Goal: Task Accomplishment & Management: Complete application form

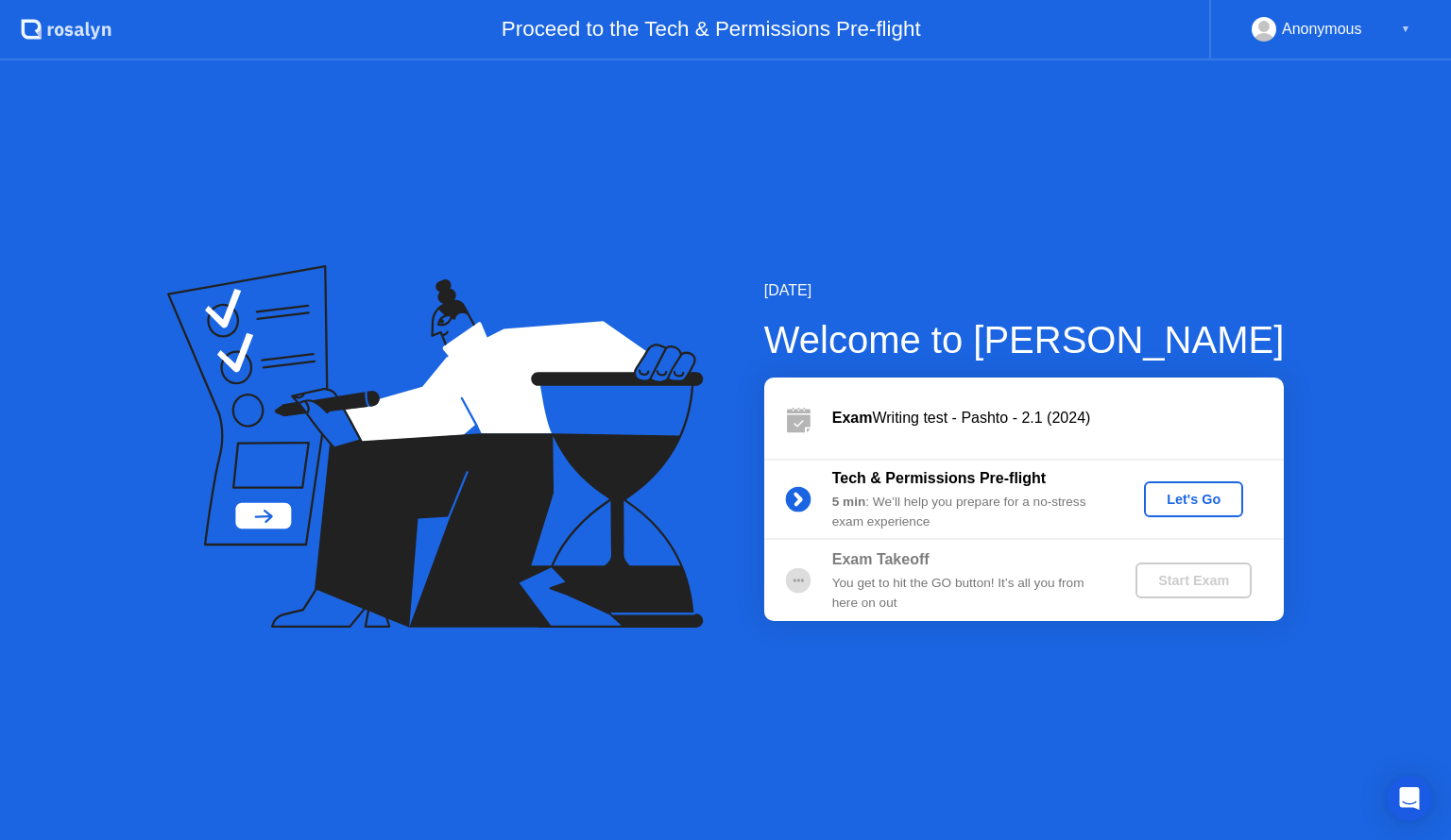
click at [1191, 499] on div "Let's Go" at bounding box center [1193, 500] width 84 height 15
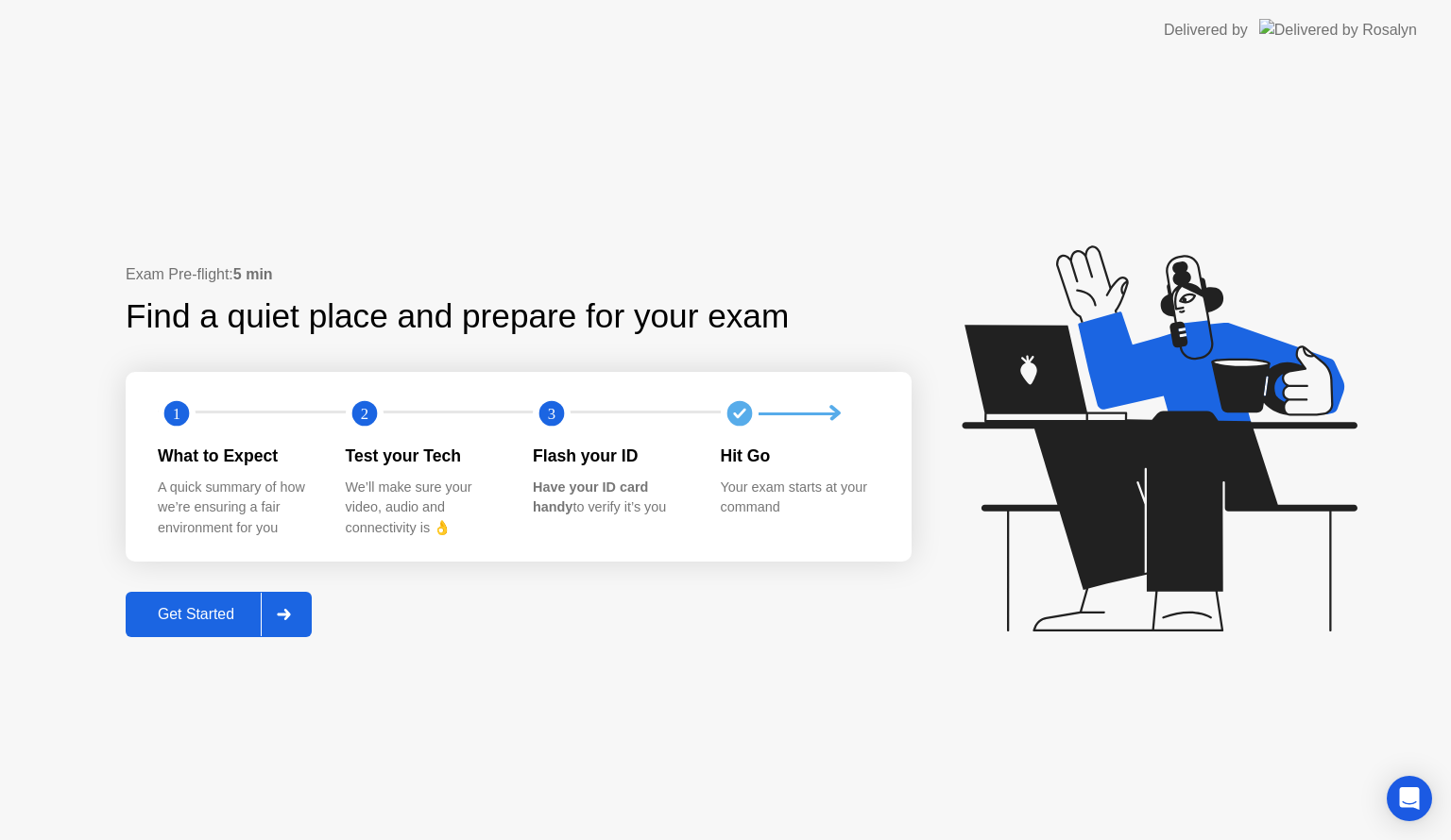
click at [295, 620] on div at bounding box center [283, 615] width 46 height 44
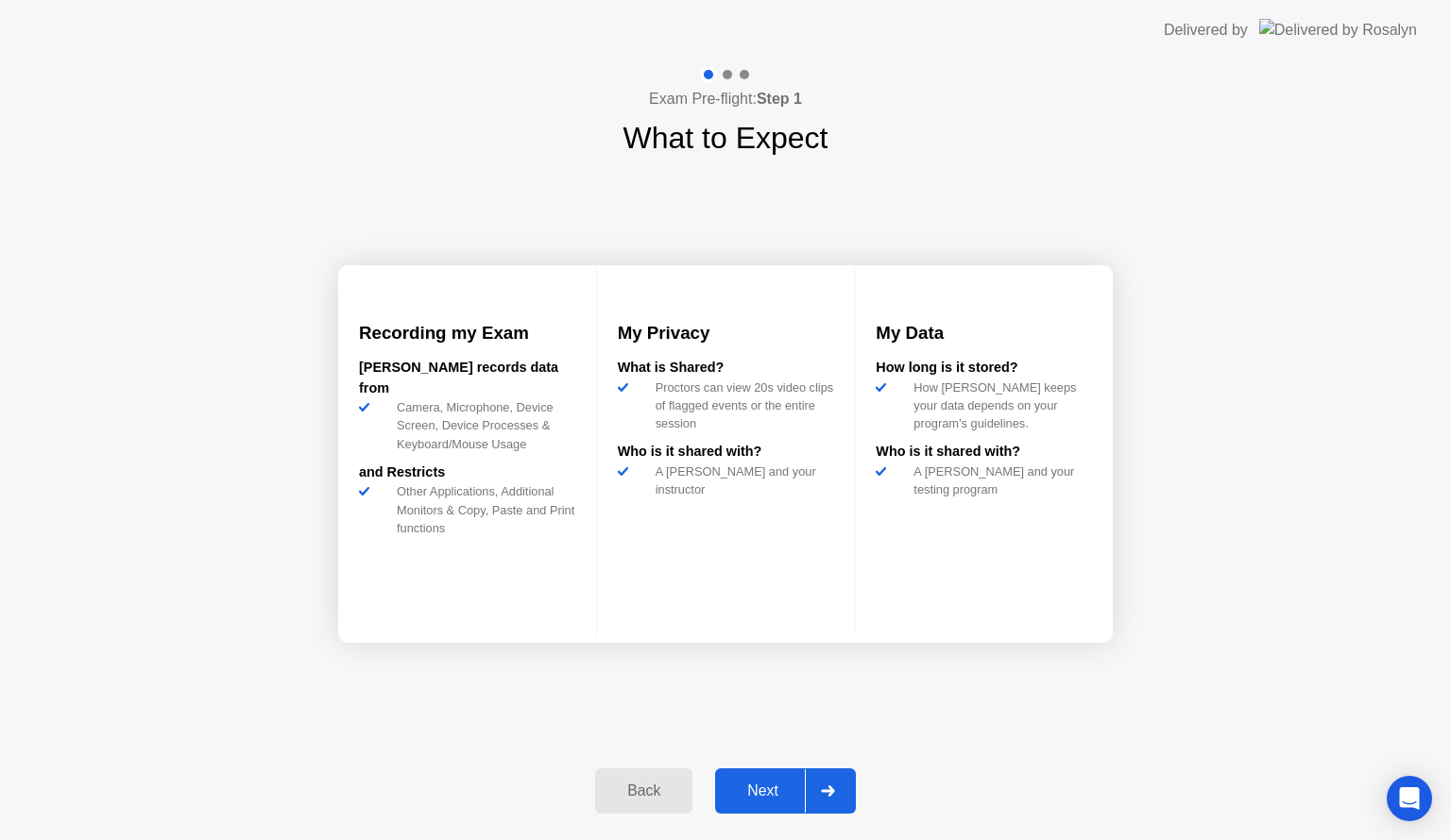
click at [839, 804] on div at bounding box center [828, 791] width 46 height 44
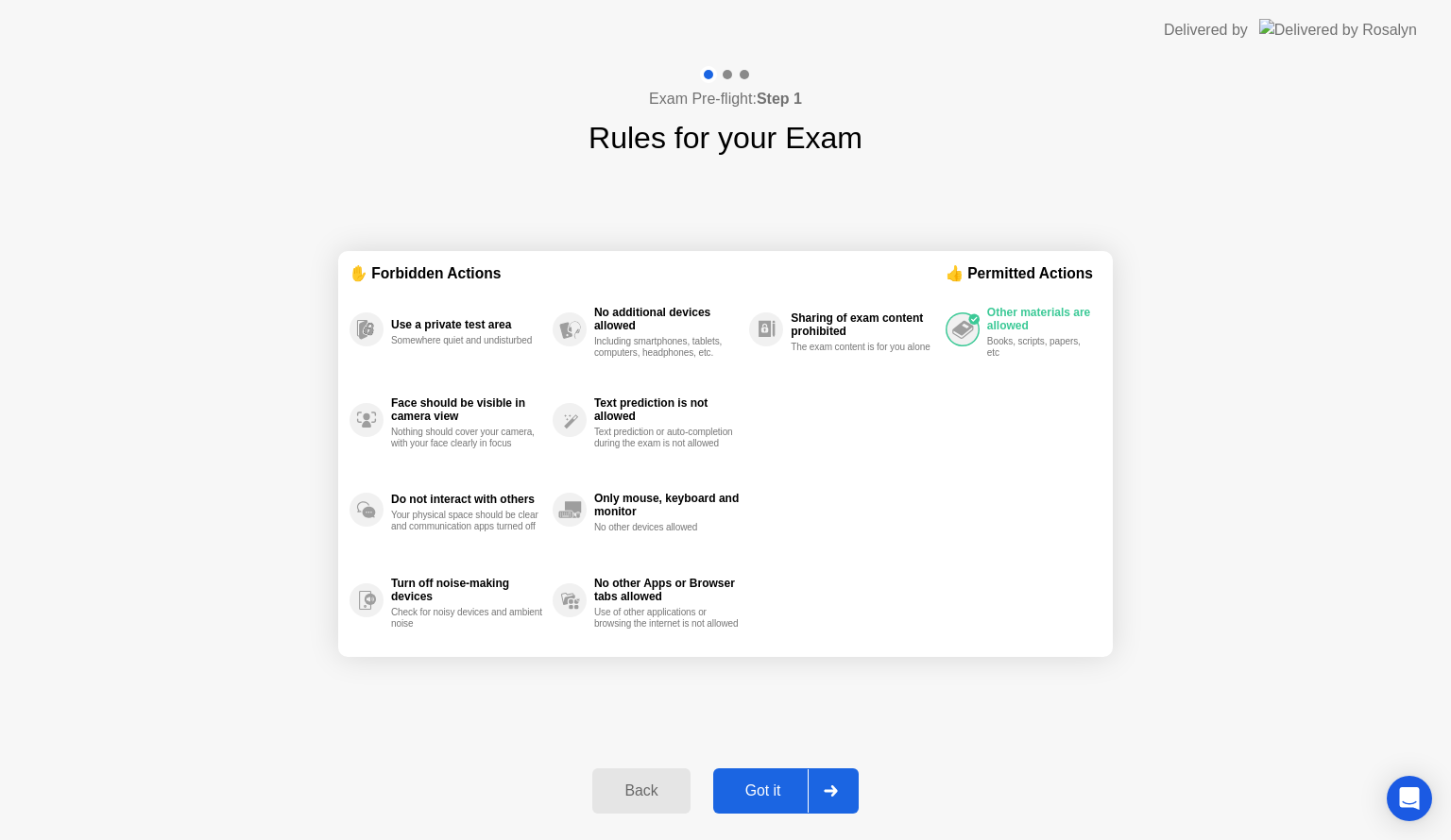
click at [839, 804] on div at bounding box center [831, 791] width 46 height 44
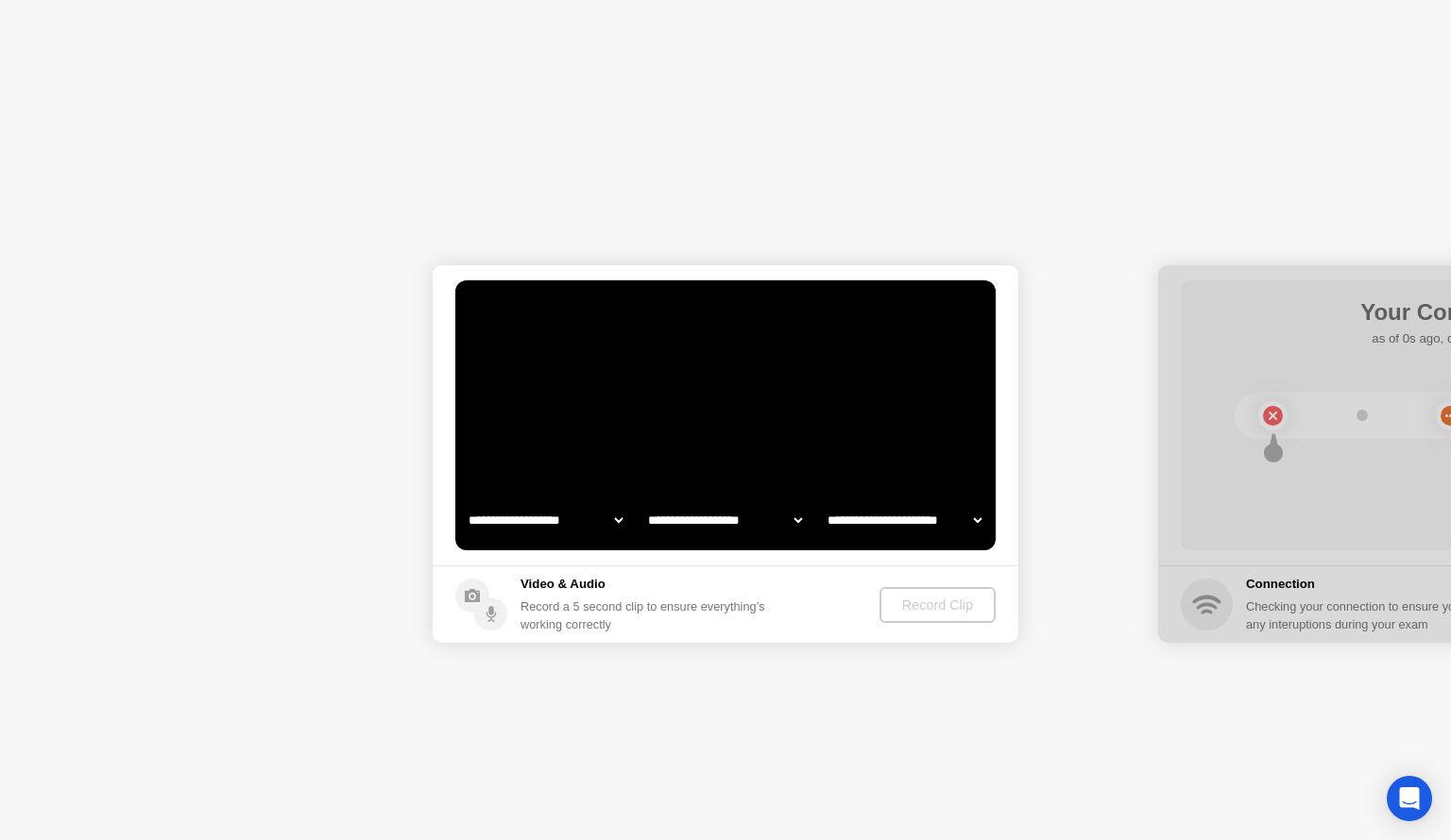
select select "**********"
select select "*******"
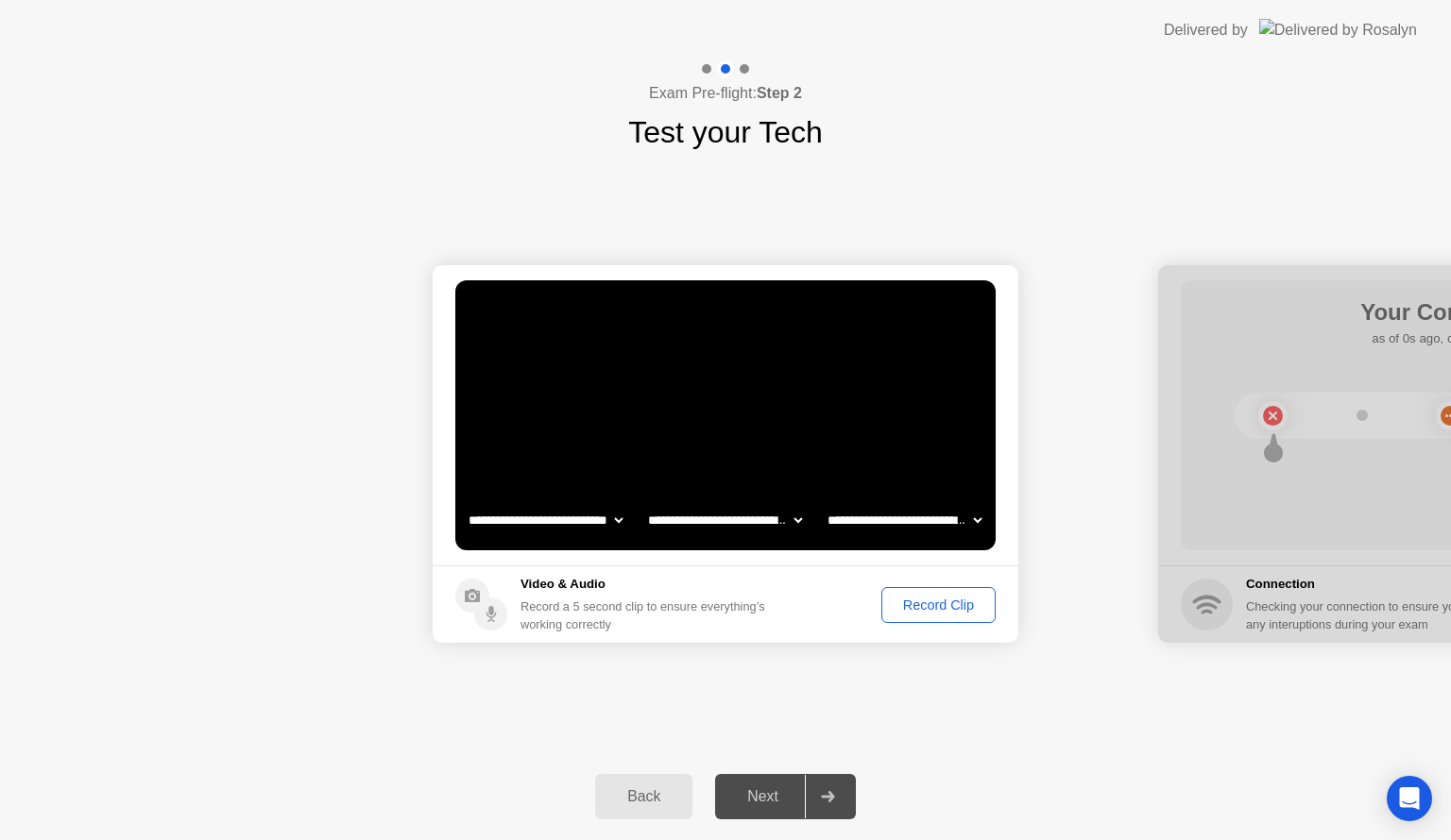
click at [979, 604] on div "Record Clip" at bounding box center [939, 605] width 101 height 15
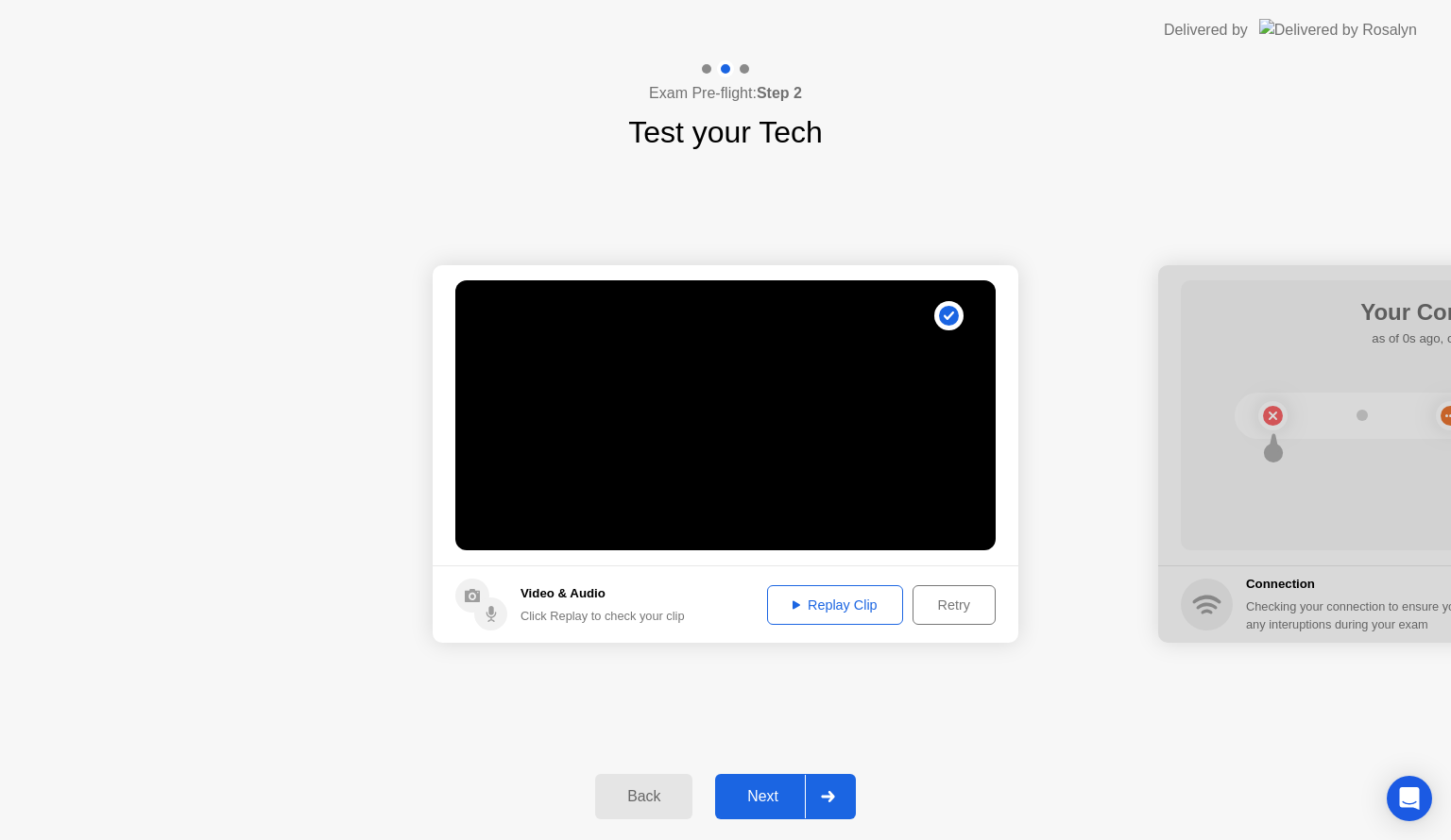
click at [860, 598] on div "Replay Clip" at bounding box center [835, 605] width 123 height 15
click at [835, 785] on div at bounding box center [828, 797] width 46 height 44
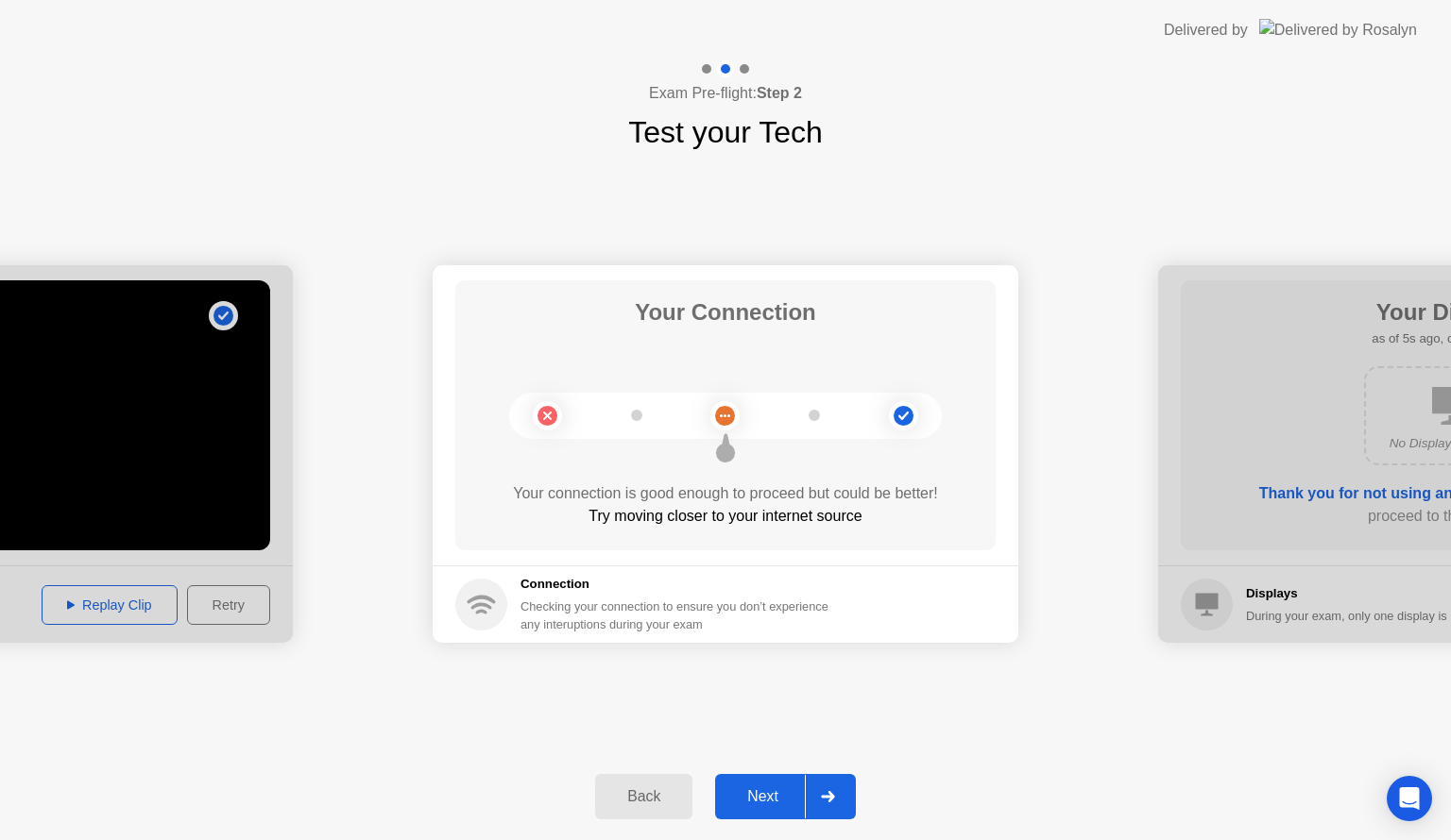
click at [825, 797] on icon at bounding box center [828, 797] width 13 height 11
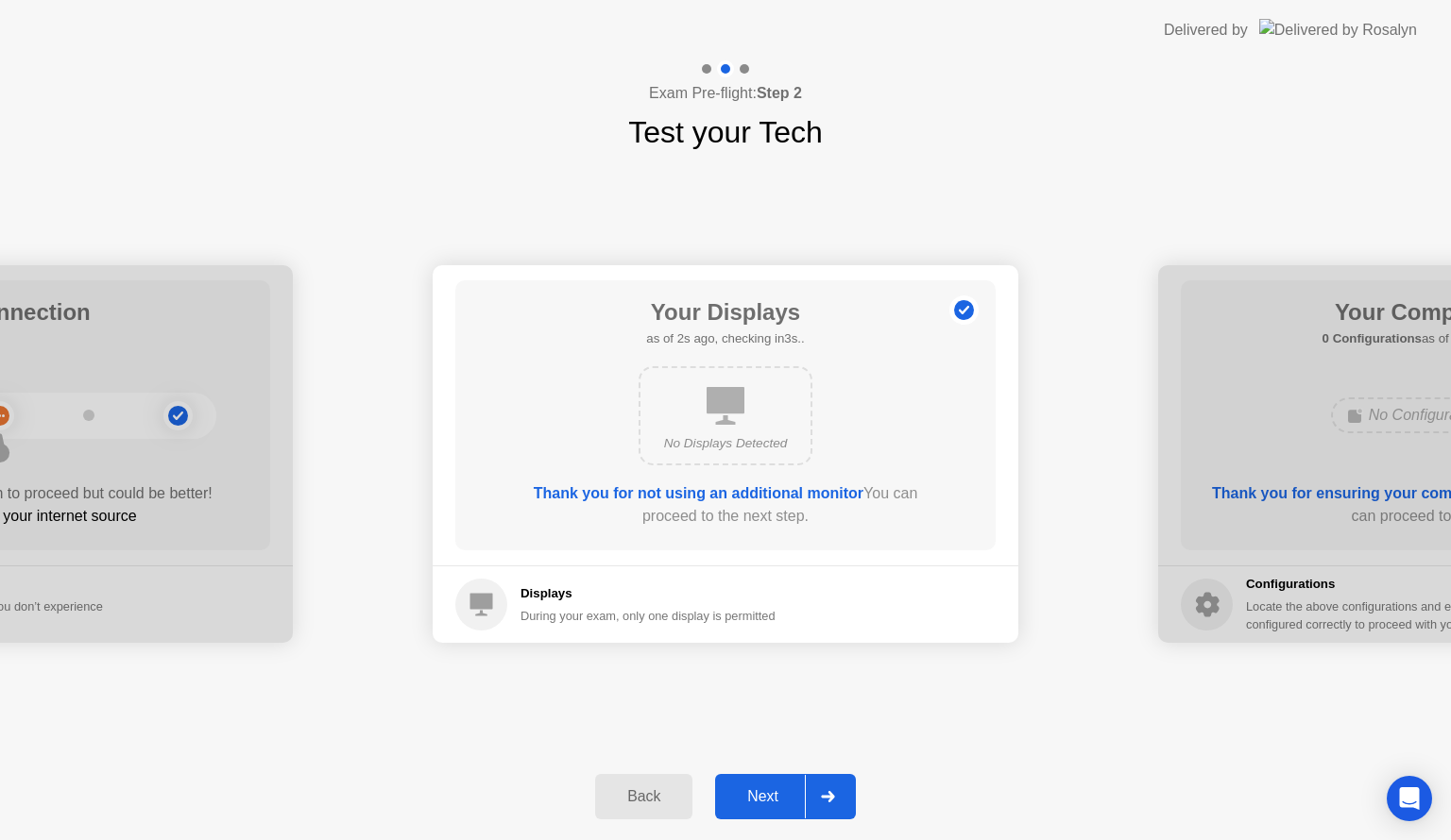
click at [825, 797] on icon at bounding box center [828, 797] width 13 height 11
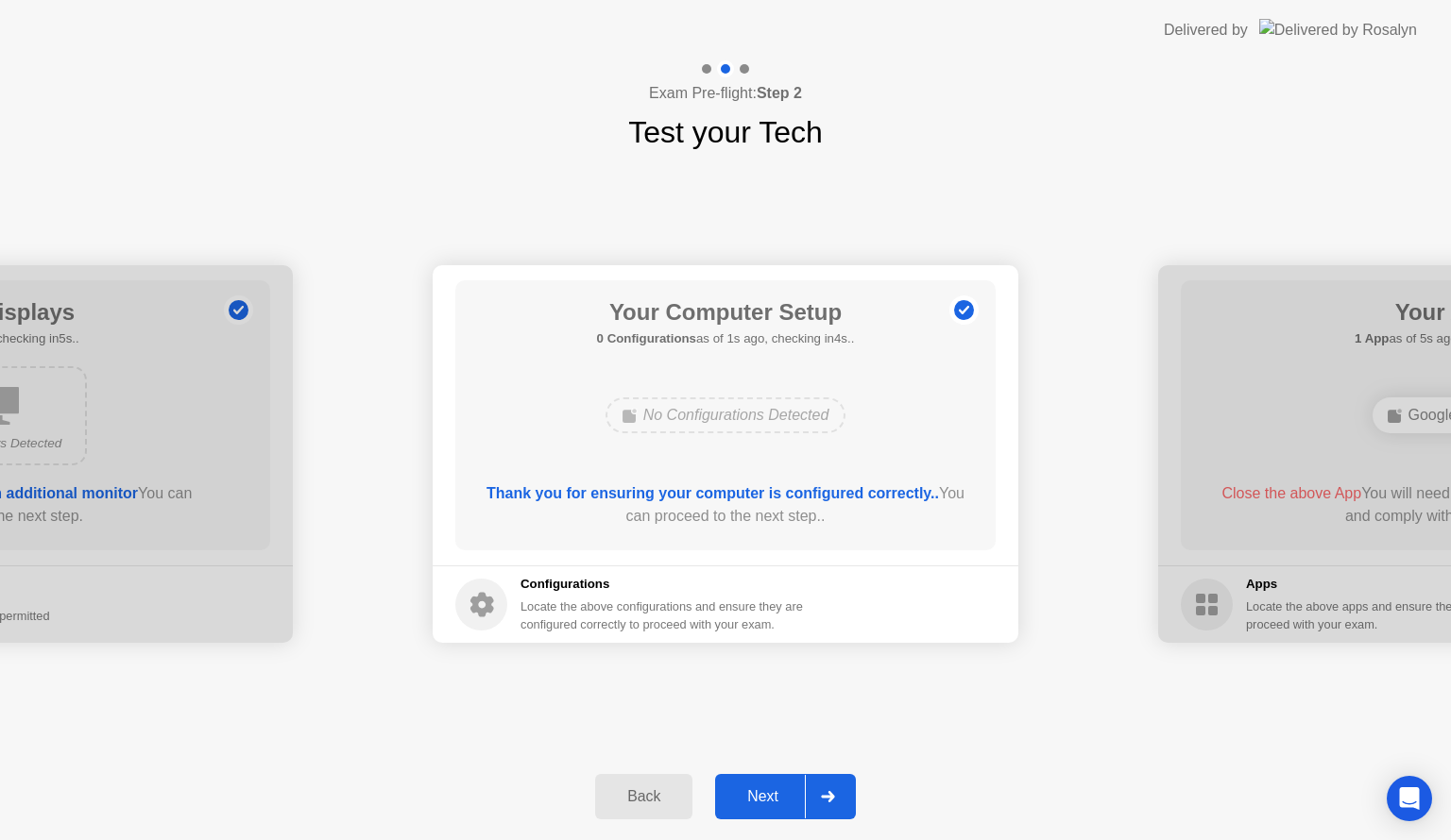
click at [825, 797] on icon at bounding box center [828, 797] width 13 height 11
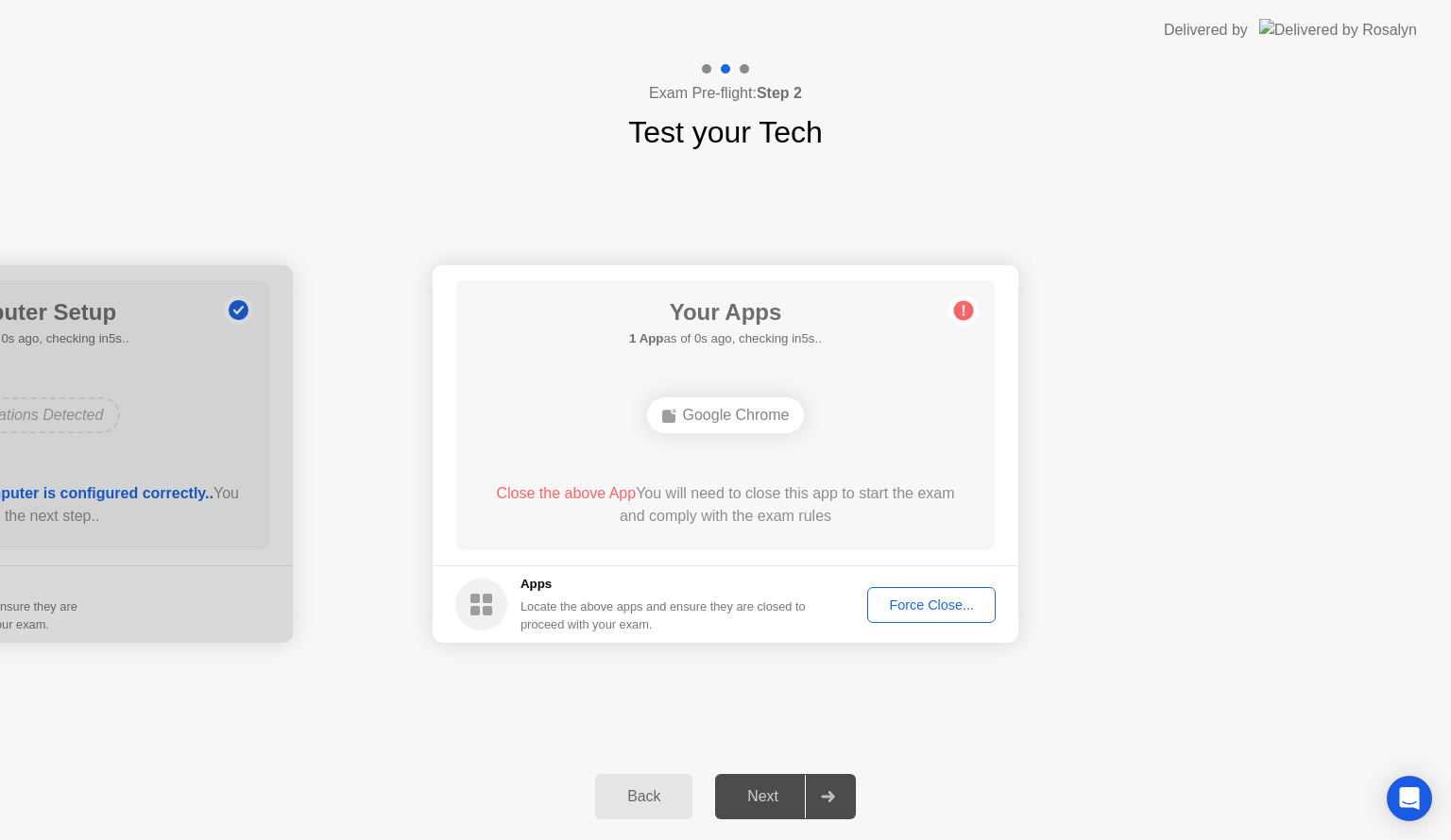
click at [947, 608] on div "Force Close..." at bounding box center [931, 605] width 115 height 15
click at [941, 610] on div "Force Close..." at bounding box center [931, 605] width 115 height 15
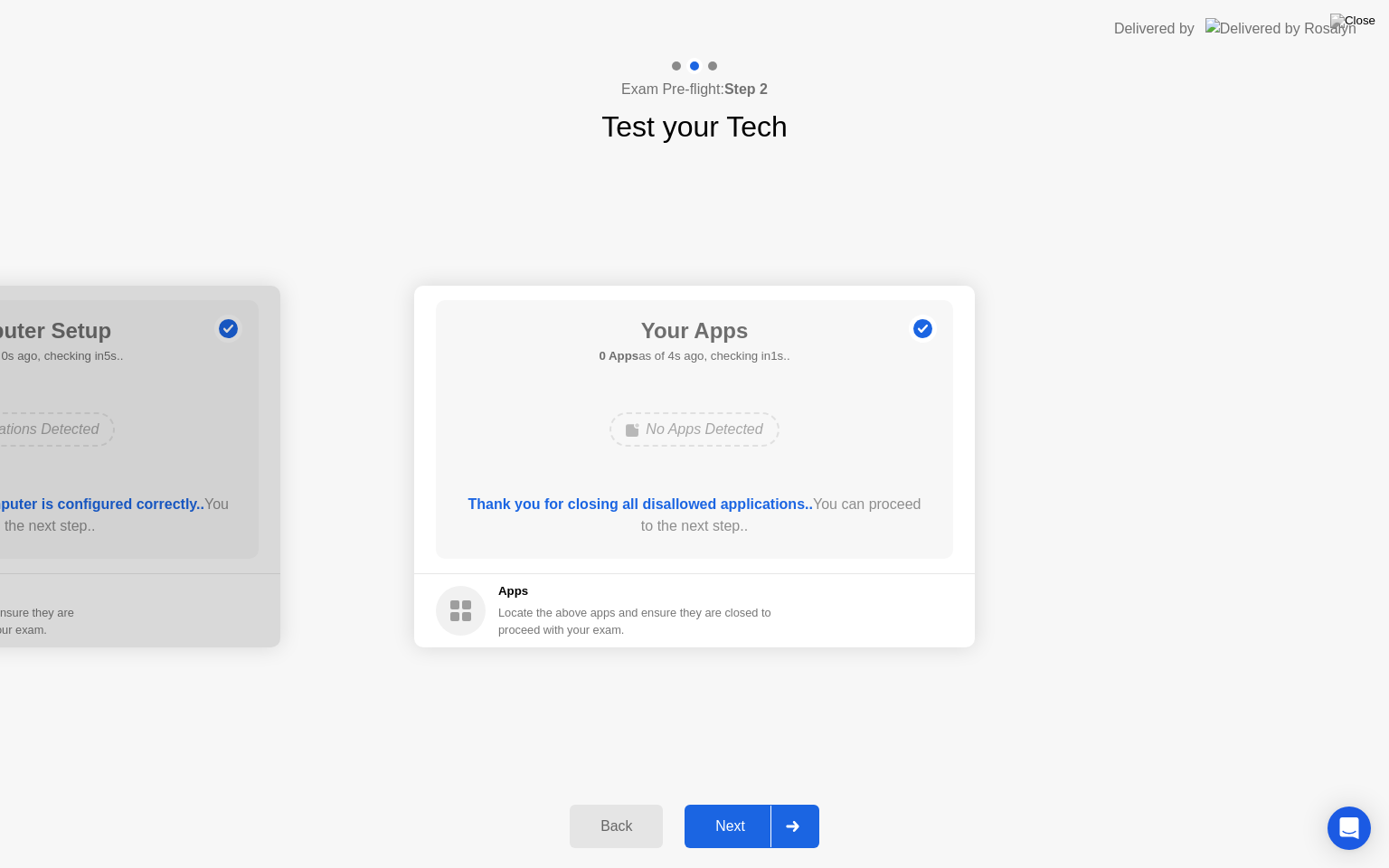
click at [798, 803] on icon at bounding box center [793, 826] width 14 height 11
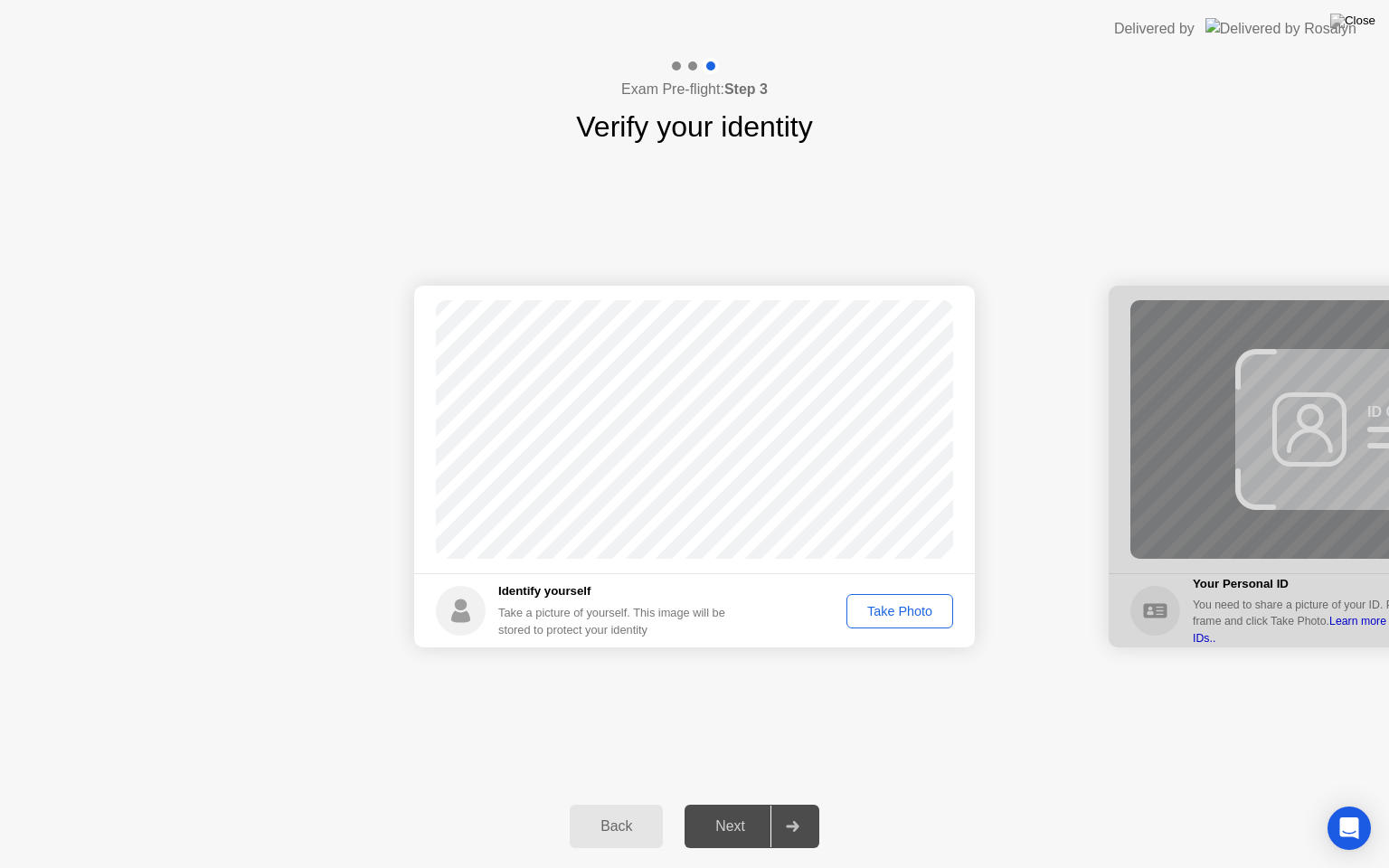
click at [921, 604] on div "Take Photo" at bounding box center [900, 612] width 94 height 15
click at [786, 803] on icon at bounding box center [793, 826] width 14 height 11
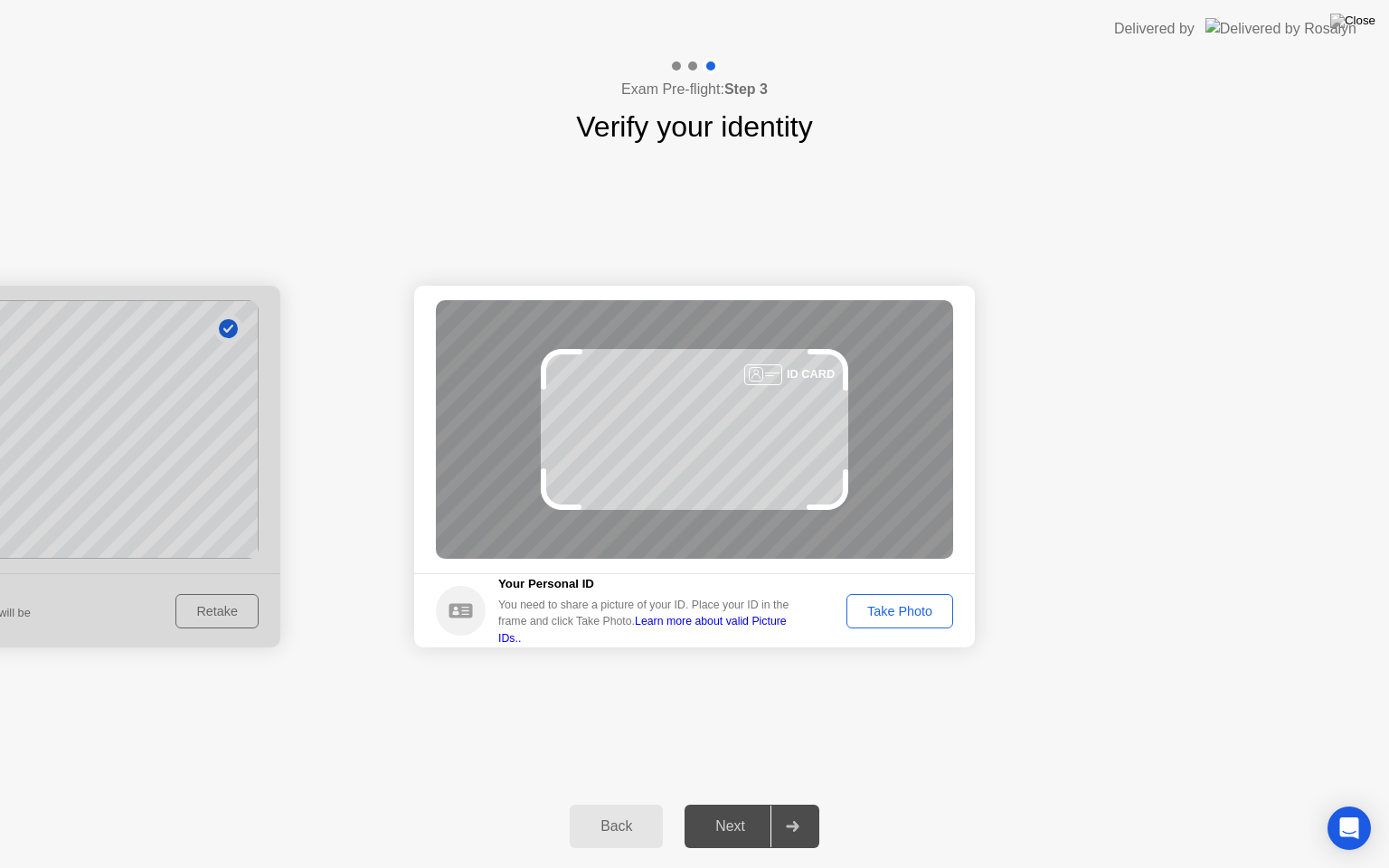
click at [920, 604] on div "Take Photo" at bounding box center [900, 612] width 94 height 15
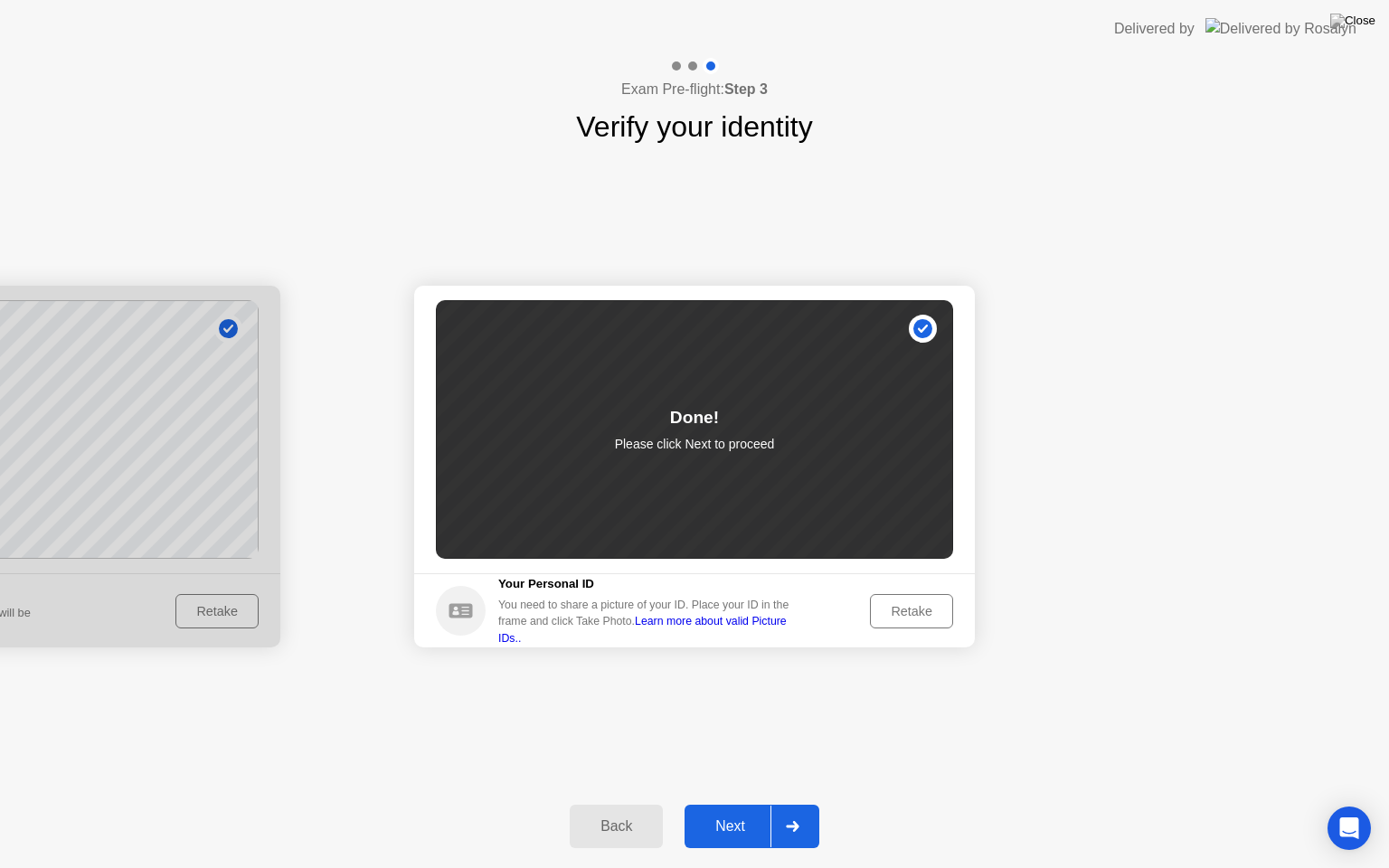
click at [800, 803] on div at bounding box center [793, 826] width 44 height 42
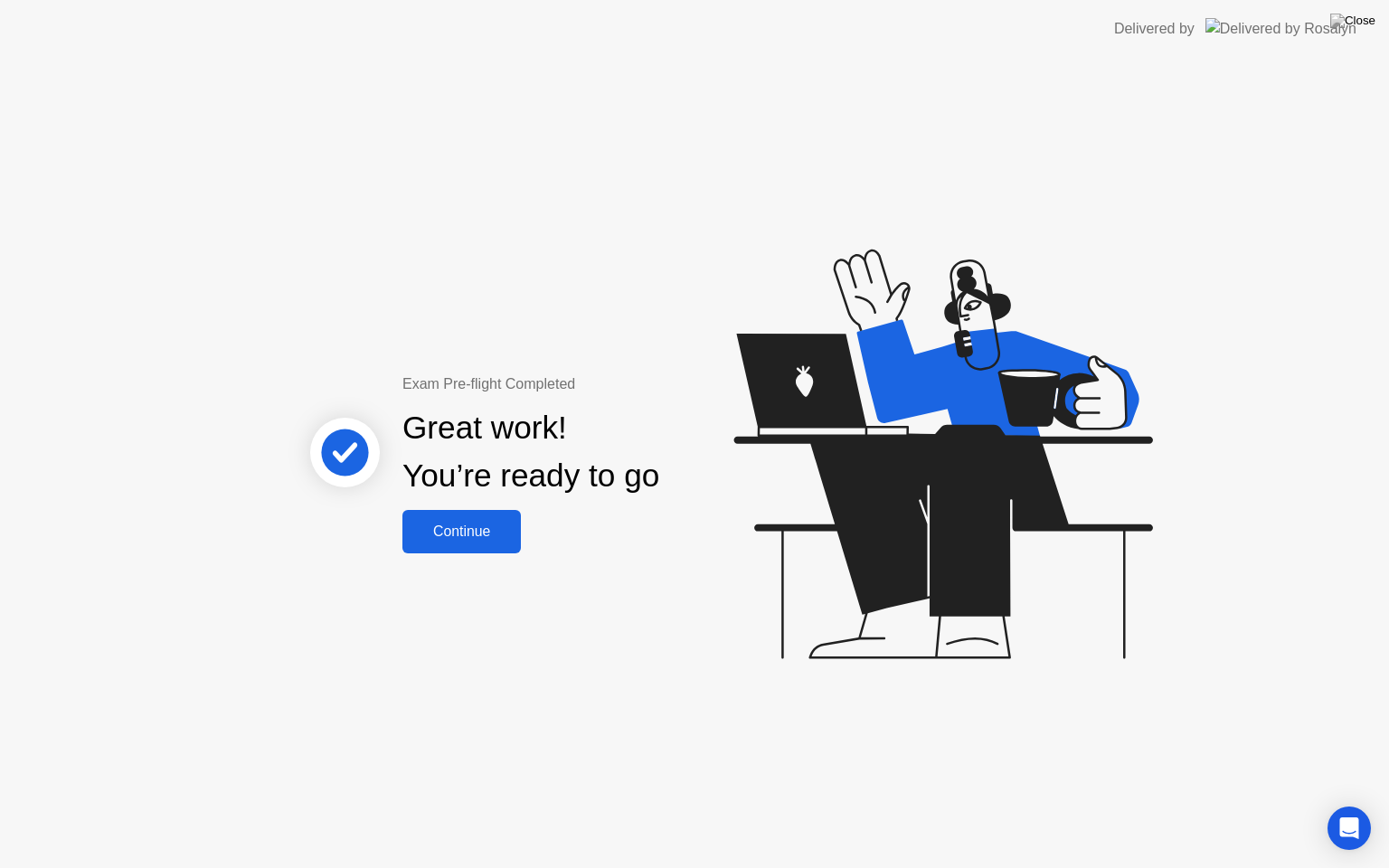
click at [468, 525] on div "Continue" at bounding box center [462, 531] width 108 height 16
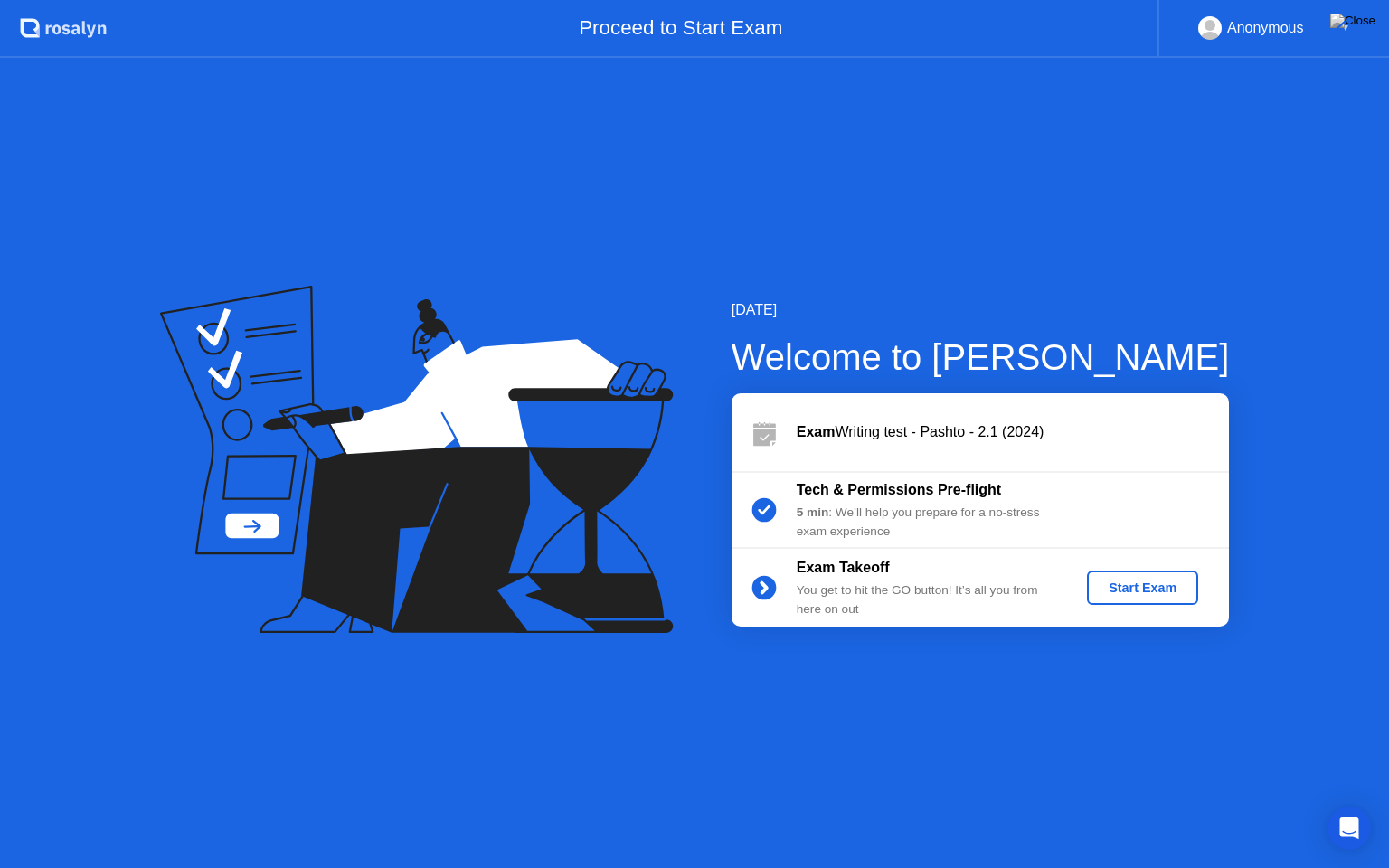
click at [1147, 591] on div "Start Exam" at bounding box center [1142, 588] width 97 height 15
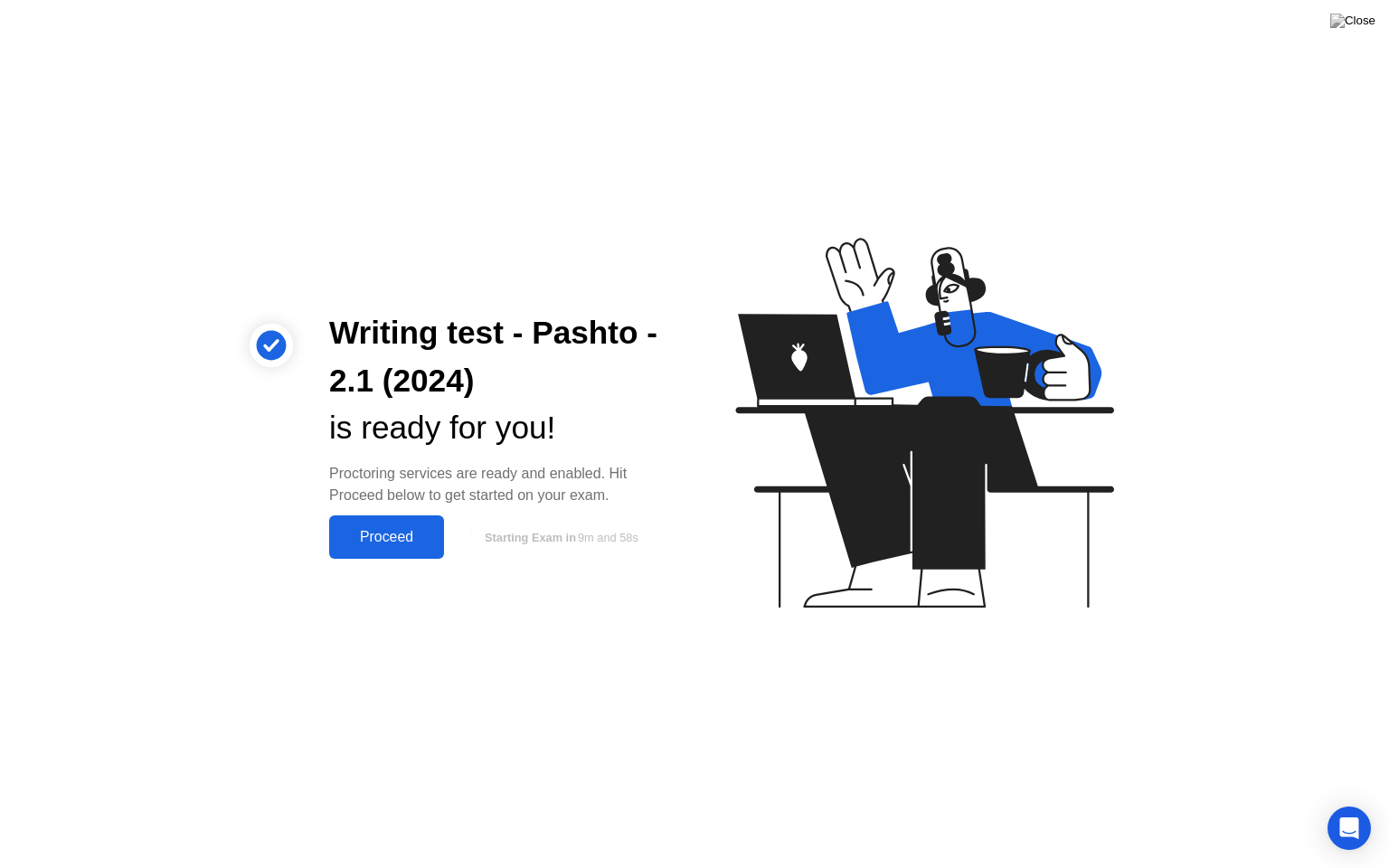
click at [405, 535] on div "Proceed" at bounding box center [386, 537] width 104 height 16
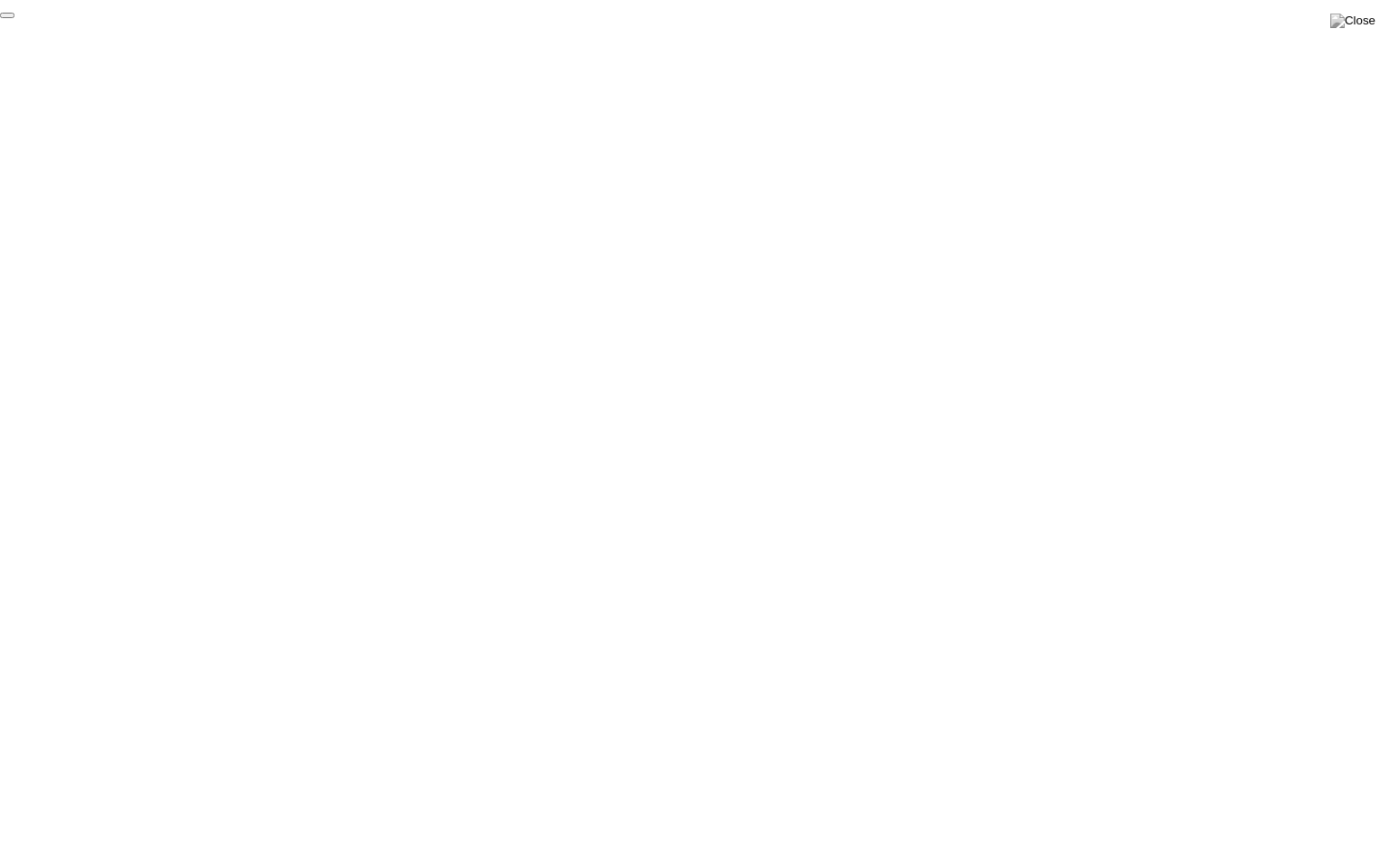
click div "End Proctoring Session"
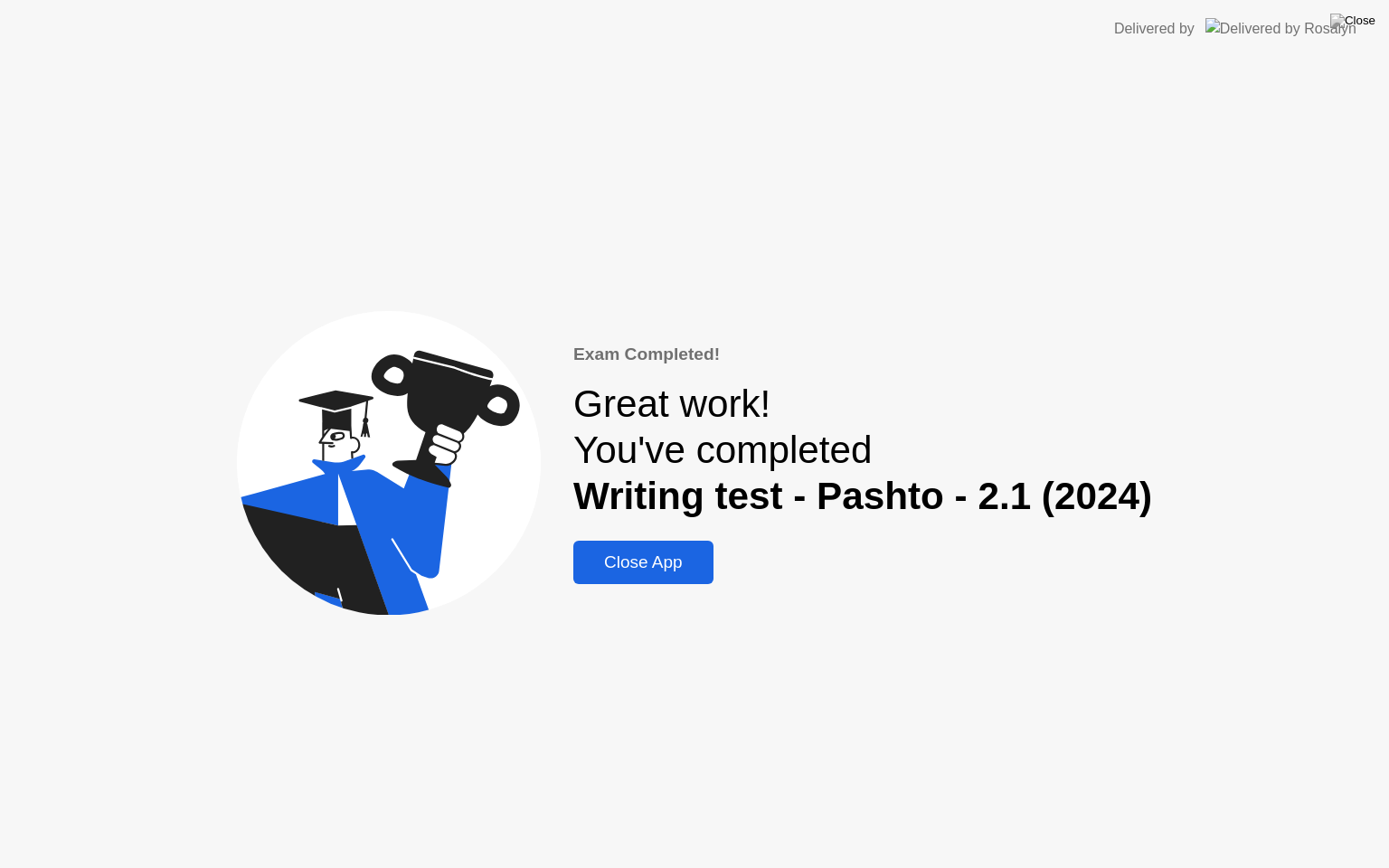
click at [672, 567] on div "Close App" at bounding box center [644, 562] width 130 height 20
